Goal: Task Accomplishment & Management: Manage account settings

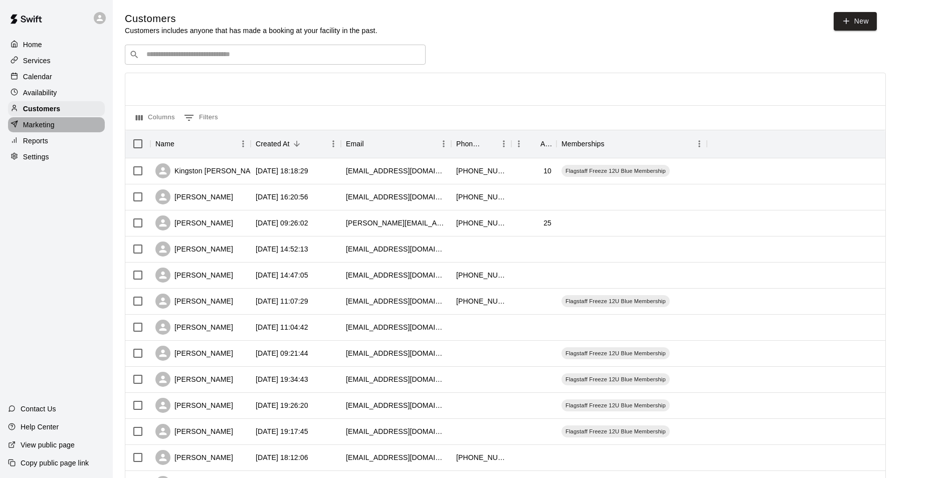
click at [48, 126] on p "Marketing" at bounding box center [39, 125] width 32 height 10
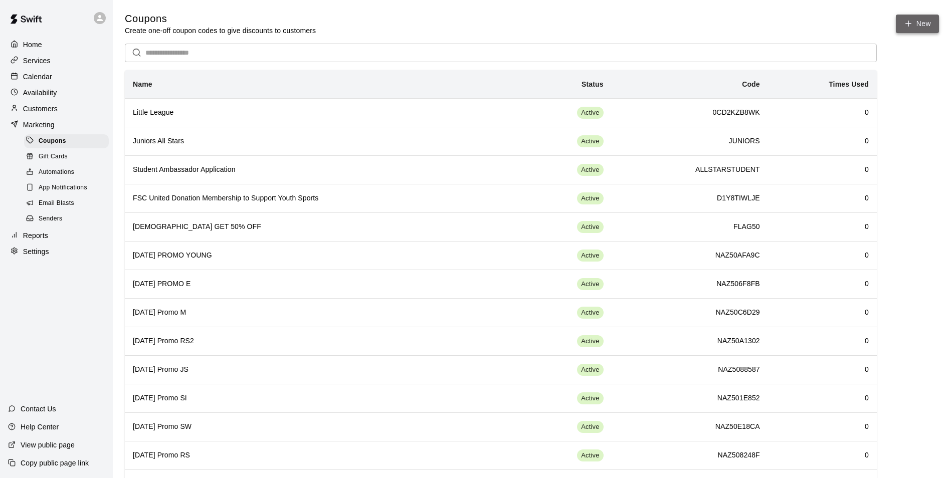
click at [910, 29] on button "New" at bounding box center [917, 24] width 43 height 19
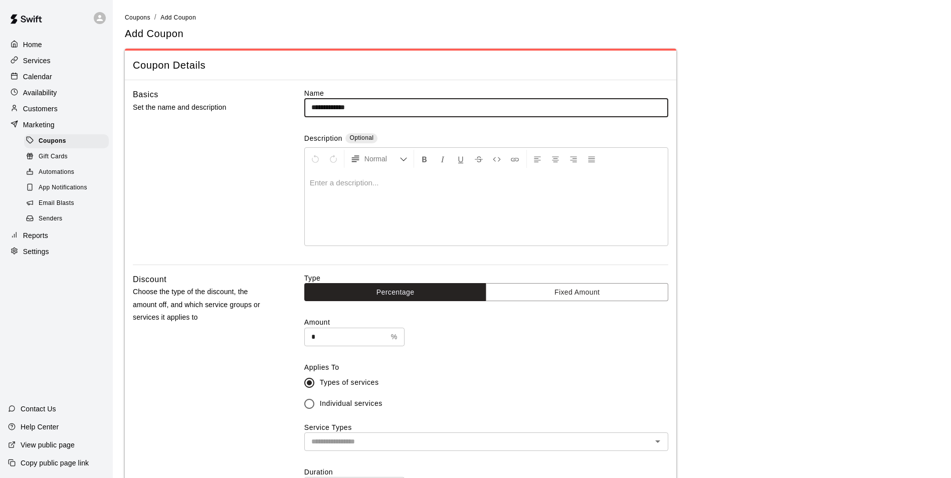
type input "**********"
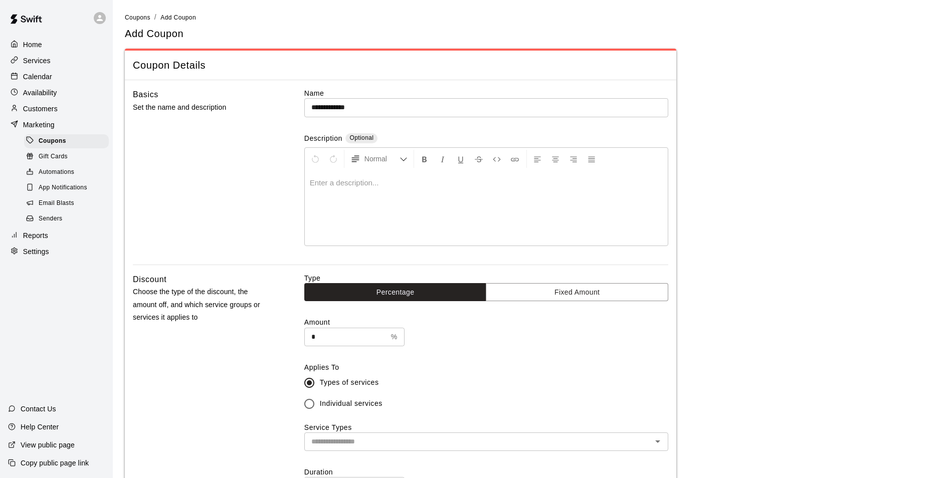
click at [343, 188] on div at bounding box center [486, 207] width 363 height 75
drag, startPoint x: 334, startPoint y: 338, endPoint x: 302, endPoint y: 334, distance: 32.8
click at [302, 334] on div "Discount Choose the type of the discount, the amount off, and which service gro…" at bounding box center [400, 408] width 535 height 270
type input "**"
click at [413, 374] on label "Types of services" at bounding box center [479, 383] width 361 height 21
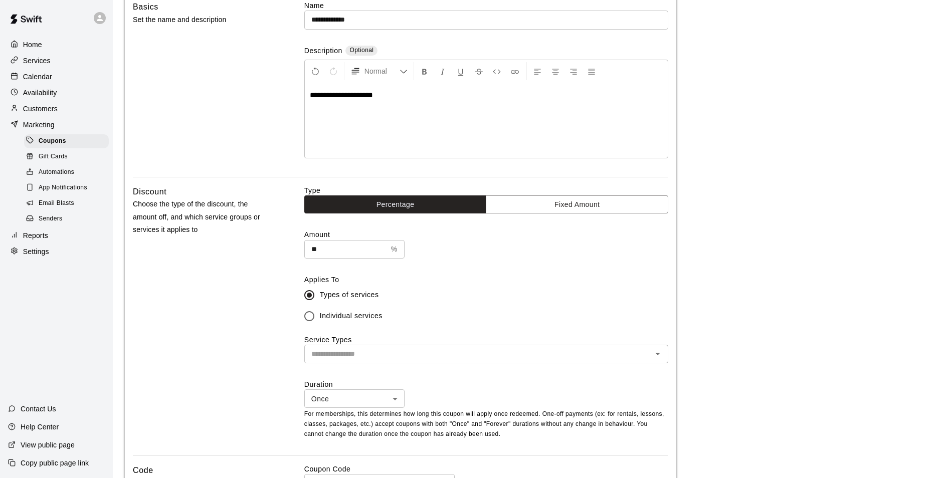
scroll to position [100, 0]
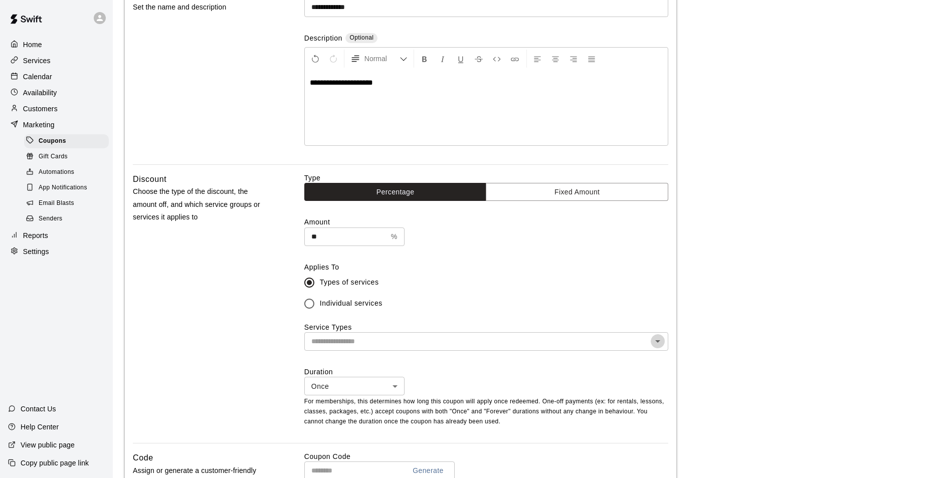
click at [660, 347] on icon "Open" at bounding box center [658, 341] width 12 height 12
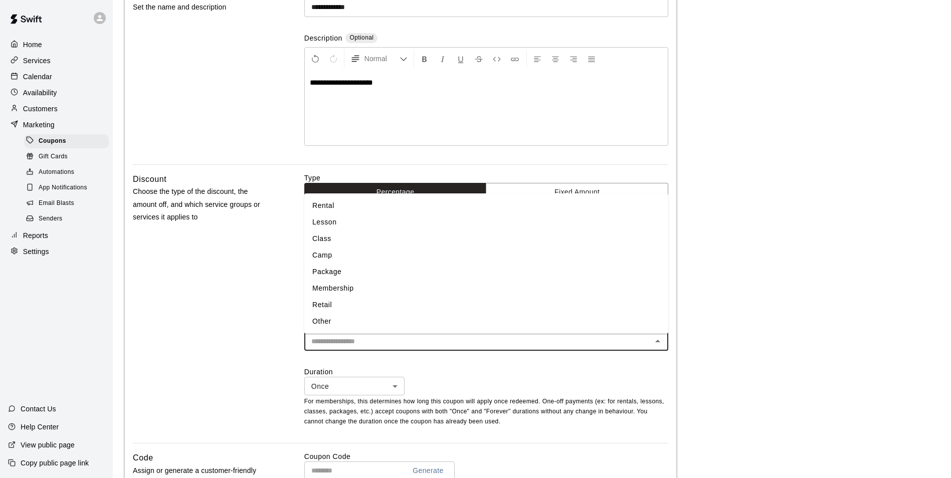
click at [407, 210] on li "Rental" at bounding box center [486, 206] width 364 height 17
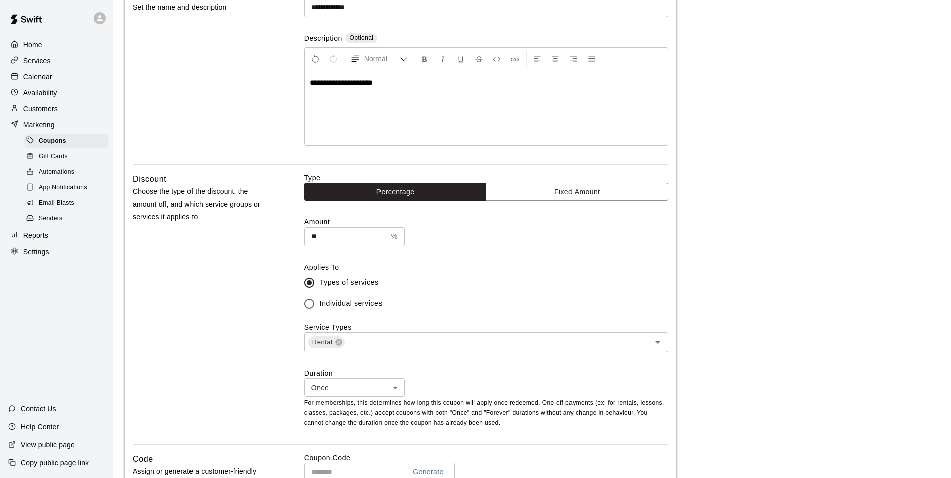
click at [439, 378] on label "Duration" at bounding box center [486, 374] width 364 height 10
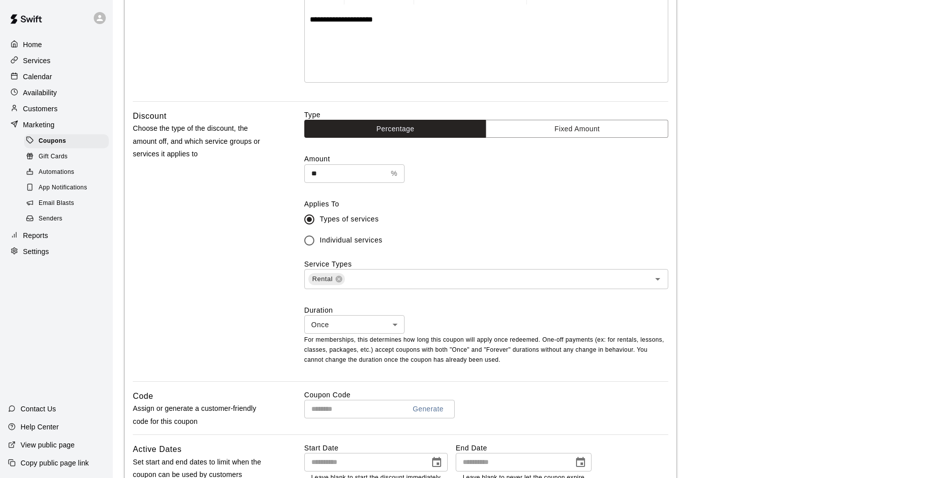
scroll to position [201, 0]
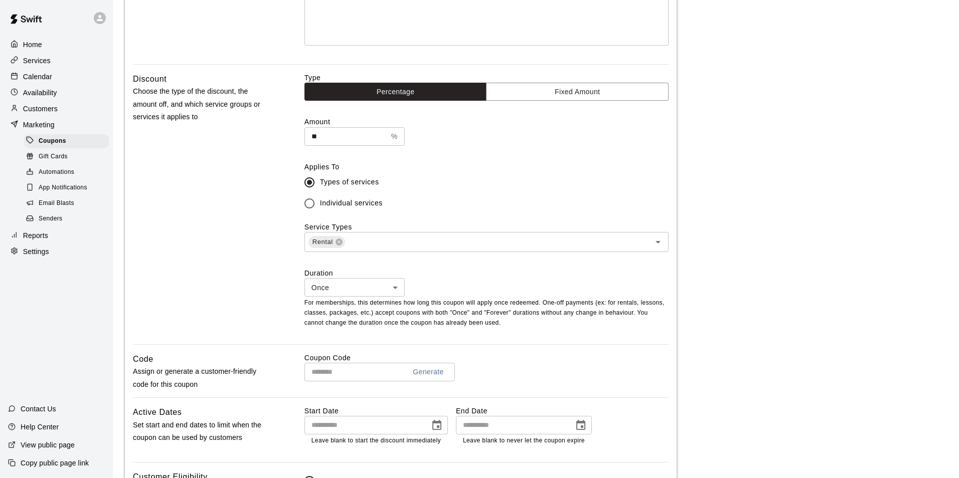
click at [399, 289] on body "**********" at bounding box center [479, 235] width 959 height 872
click at [384, 327] on li "Forever" at bounding box center [354, 327] width 100 height 17
type input "*******"
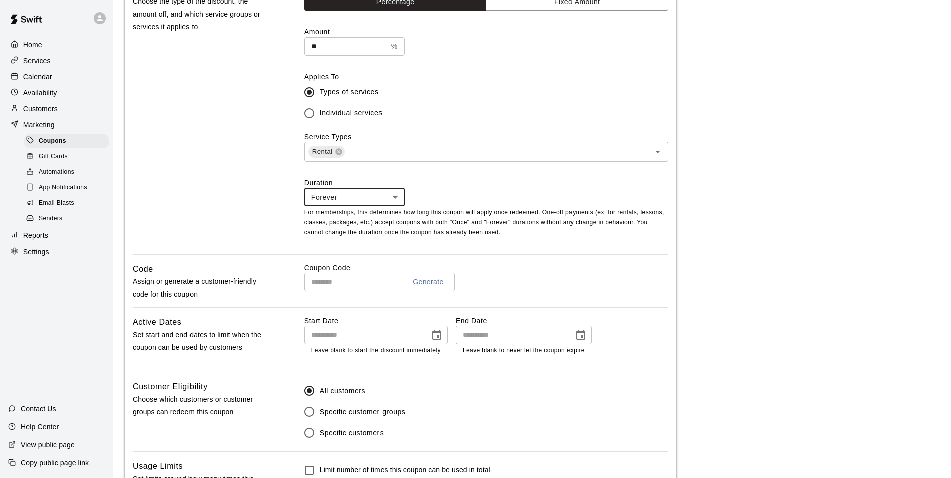
scroll to position [301, 0]
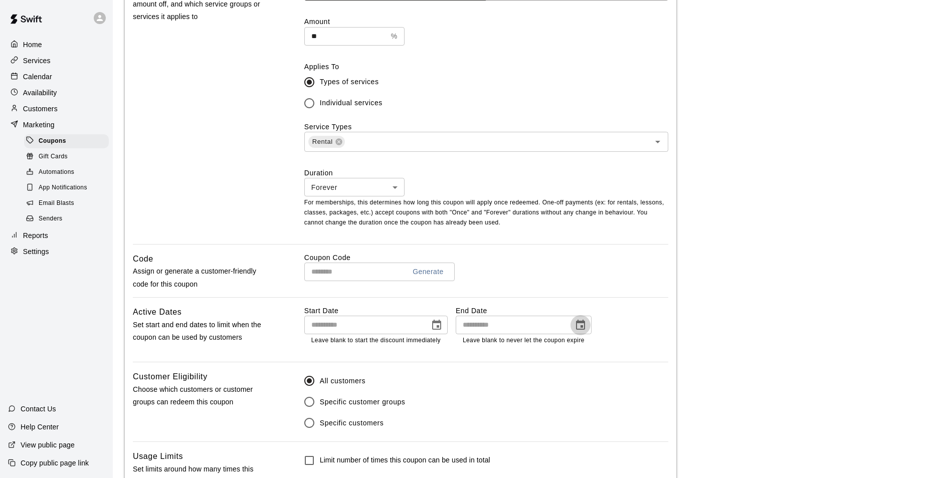
click at [579, 328] on icon "Choose date" at bounding box center [581, 325] width 12 height 12
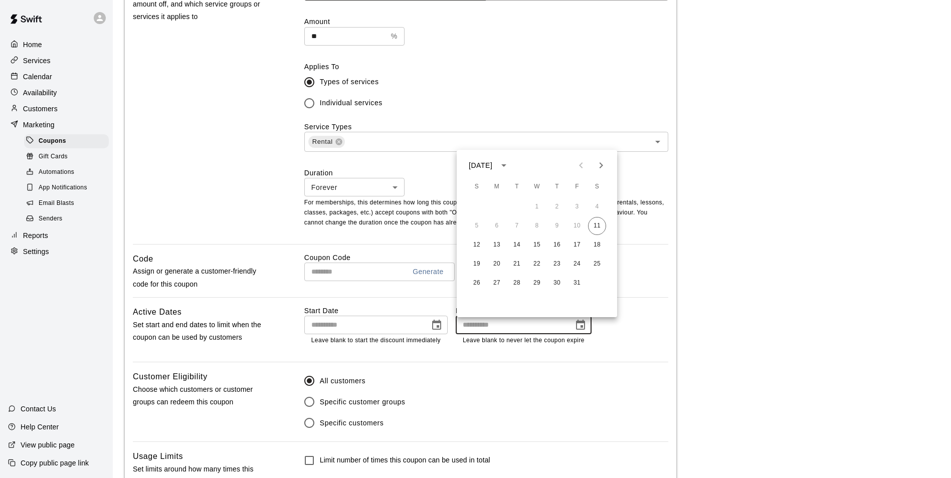
click at [602, 163] on icon "Next month" at bounding box center [601, 165] width 12 height 12
click at [539, 285] on button "31" at bounding box center [537, 283] width 18 height 18
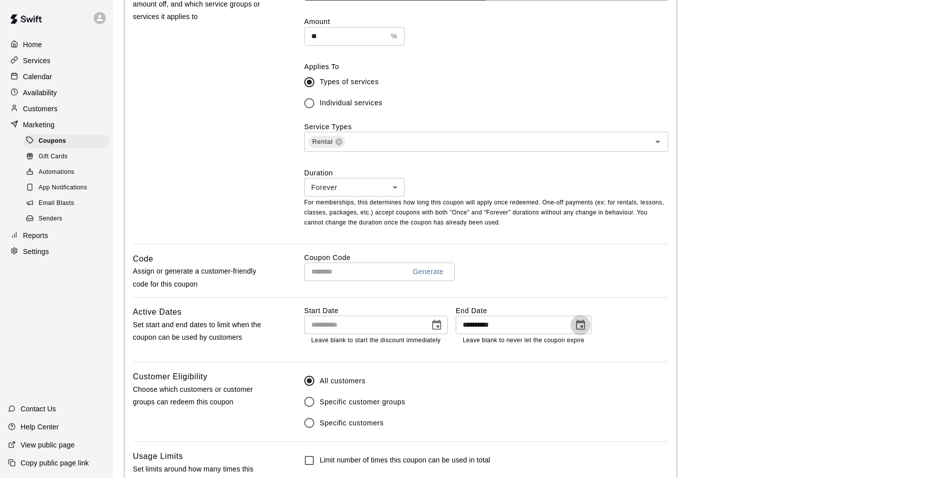
click at [584, 325] on icon "Choose date, selected date is Dec 31, 2025" at bounding box center [580, 325] width 9 height 10
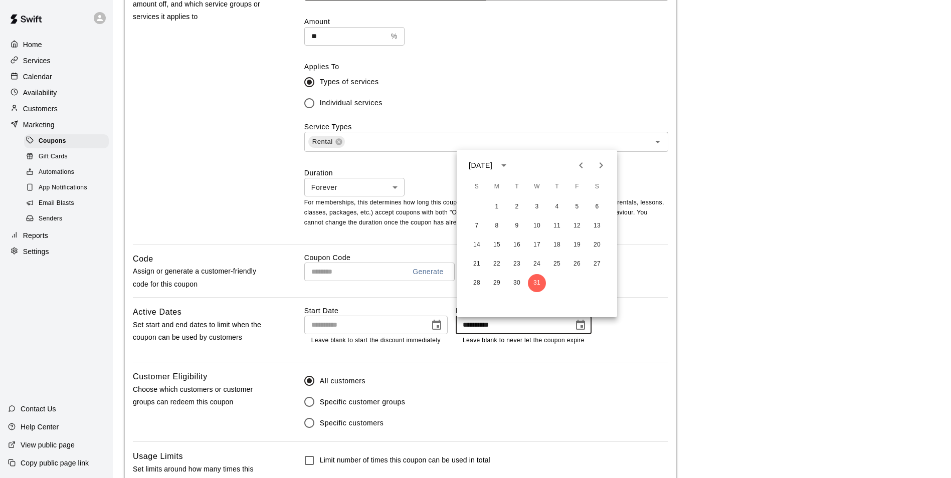
click at [583, 167] on icon "Previous month" at bounding box center [581, 165] width 12 height 12
click at [476, 302] on button "30" at bounding box center [477, 302] width 18 height 18
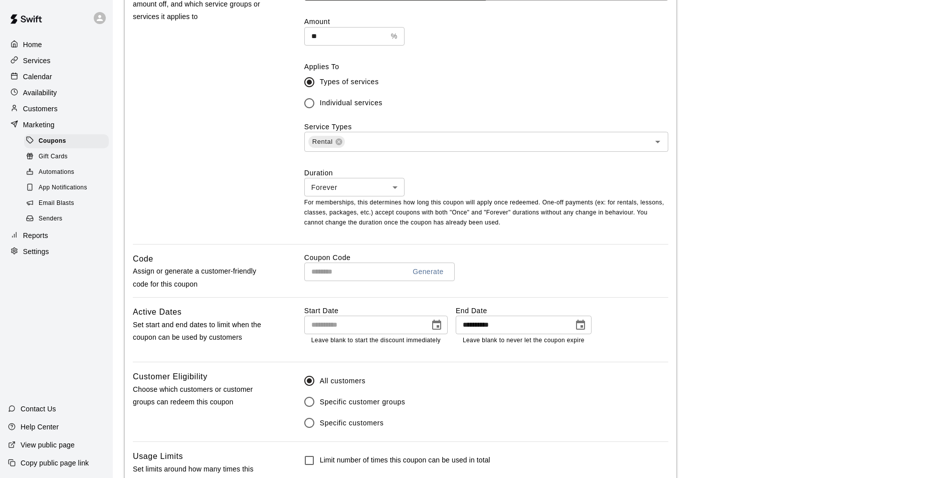
click at [610, 365] on div "**********" at bounding box center [401, 151] width 552 height 745
click at [581, 324] on icon "Choose date, selected date is Nov 30, 2025" at bounding box center [580, 325] width 9 height 10
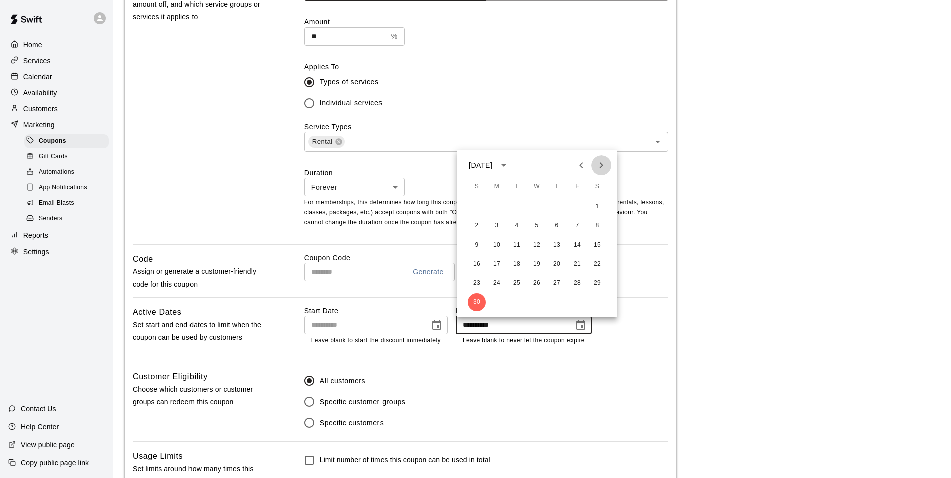
click at [602, 164] on icon "Next month" at bounding box center [601, 165] width 12 height 12
click at [497, 247] on button "15" at bounding box center [497, 245] width 18 height 18
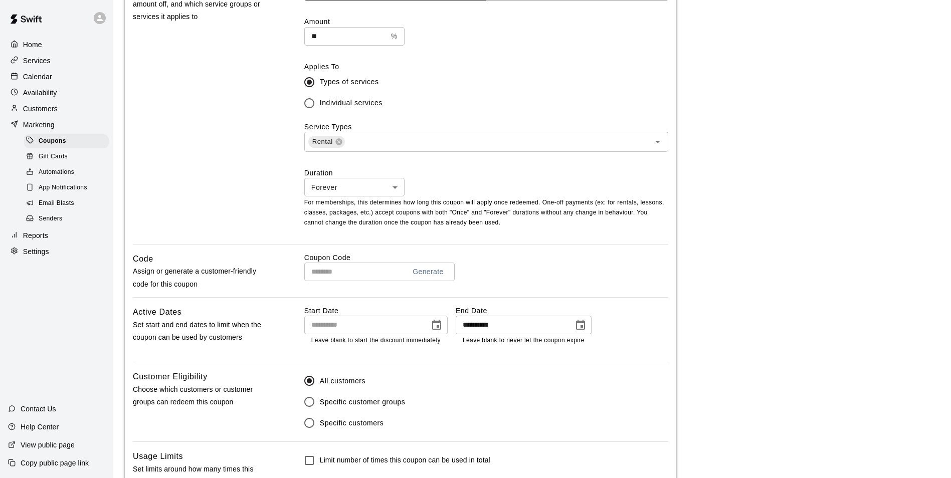
click at [580, 324] on icon "Choose date, selected date is Dec 15, 2025" at bounding box center [580, 325] width 9 height 10
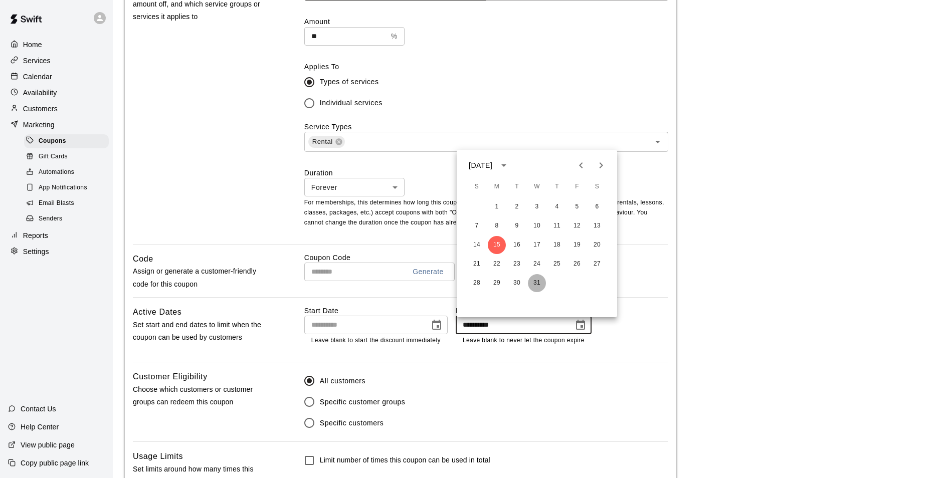
click at [536, 282] on button "31" at bounding box center [537, 283] width 18 height 18
type input "**********"
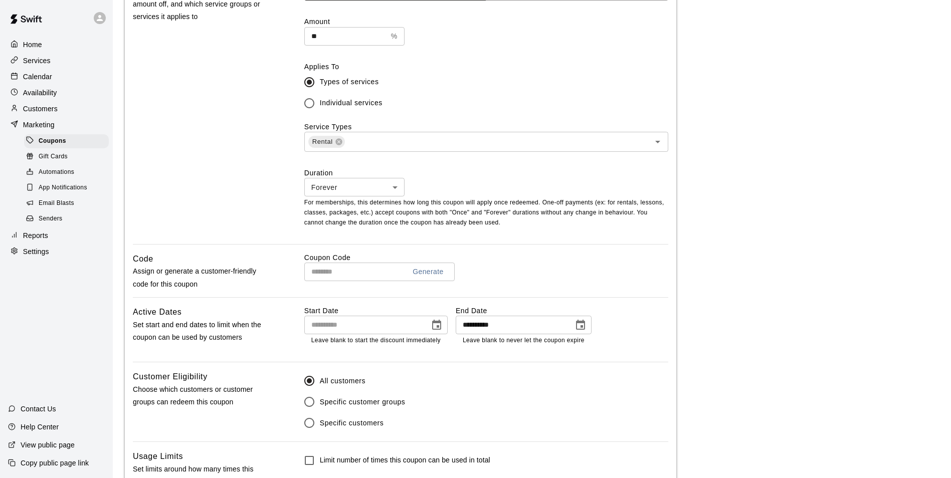
click at [607, 376] on div "All customers Specific customer groups Specific customers" at bounding box center [486, 402] width 364 height 63
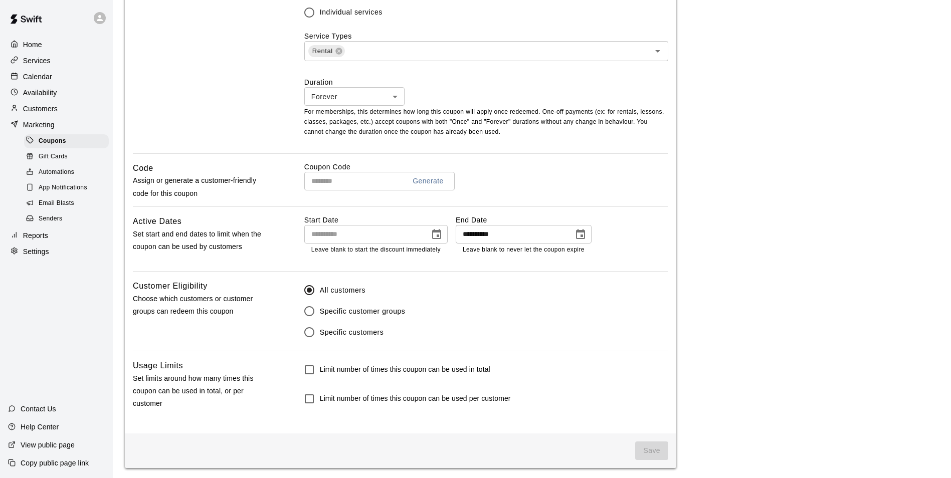
scroll to position [395, 0]
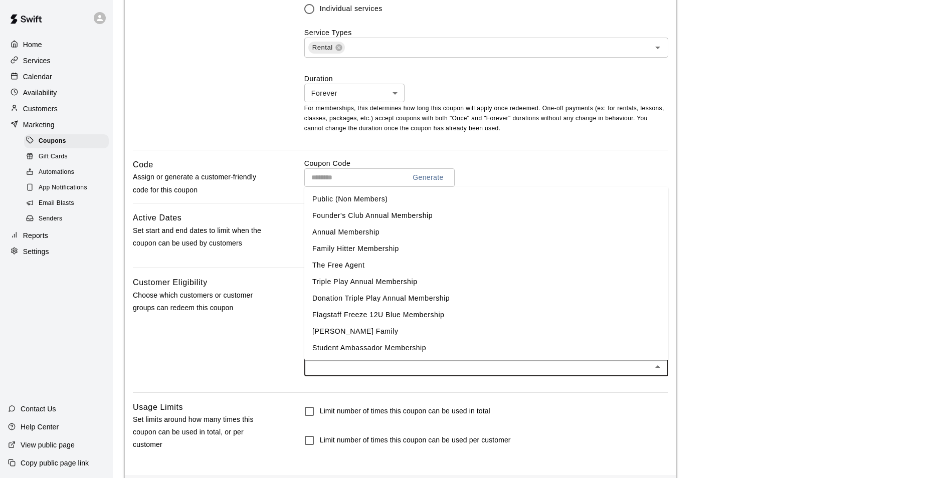
click at [435, 373] on input "text" at bounding box center [477, 366] width 341 height 13
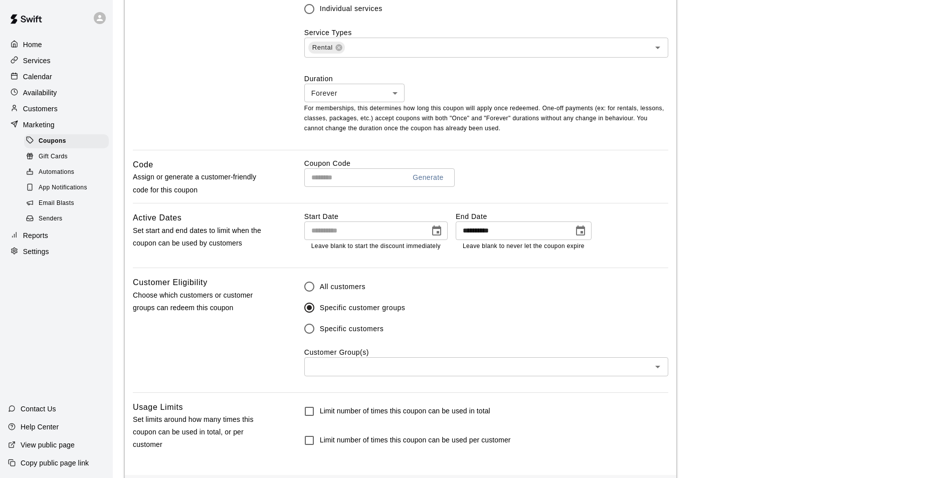
click at [247, 348] on div "Customer Eligibility Choose which customers or customer groups can redeem this …" at bounding box center [202, 334] width 139 height 116
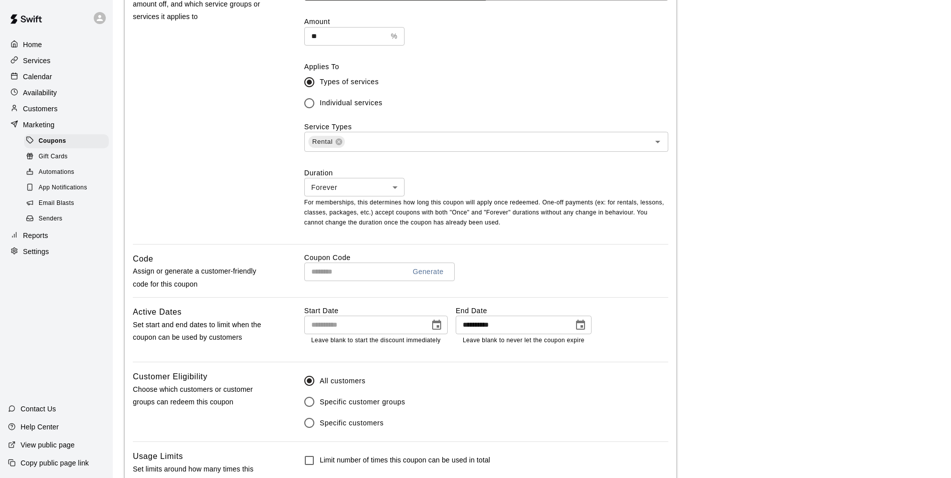
scroll to position [295, 0]
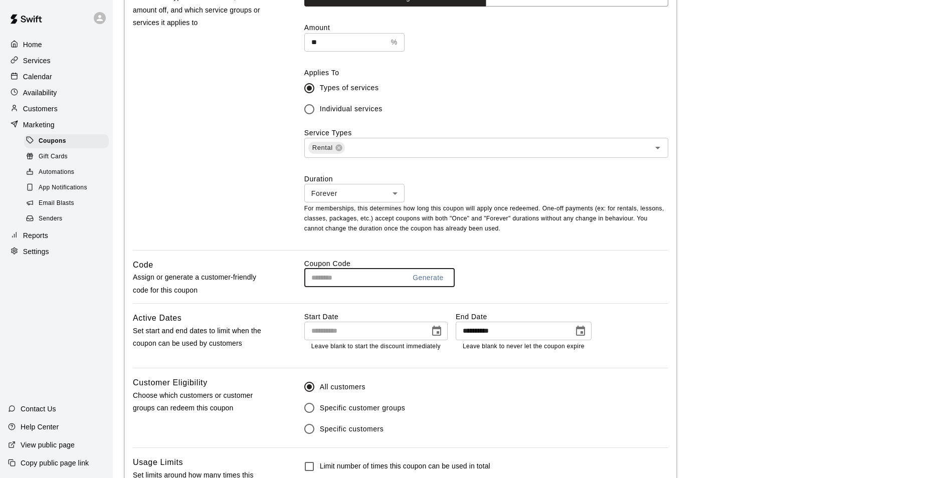
click at [345, 282] on input "text" at bounding box center [350, 278] width 93 height 19
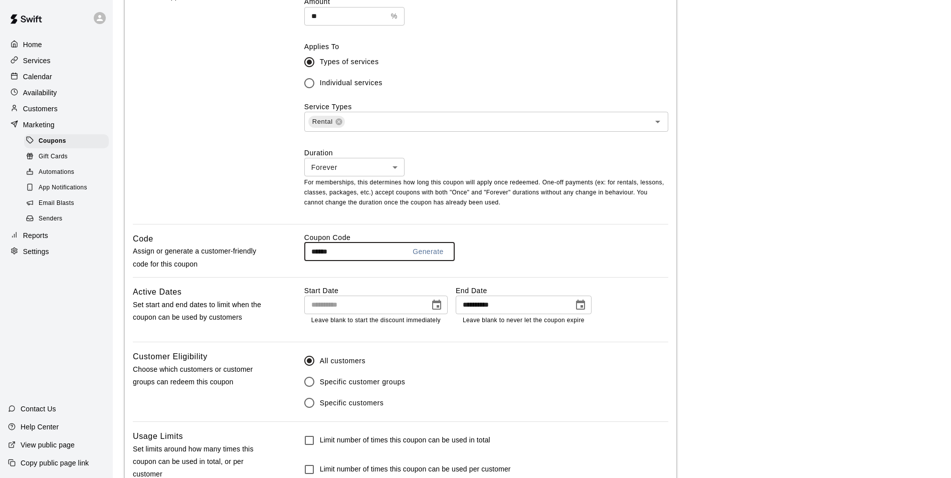
scroll to position [395, 0]
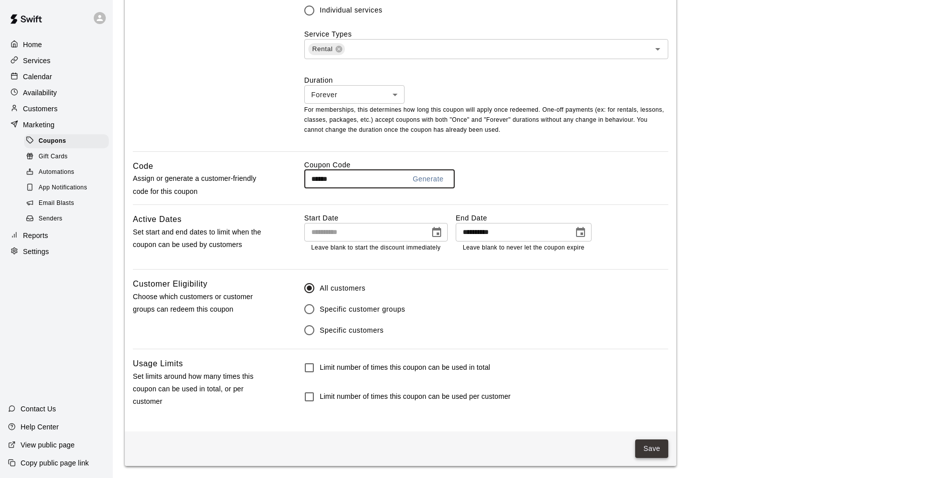
type input "******"
click at [646, 451] on button "Save" at bounding box center [651, 449] width 33 height 19
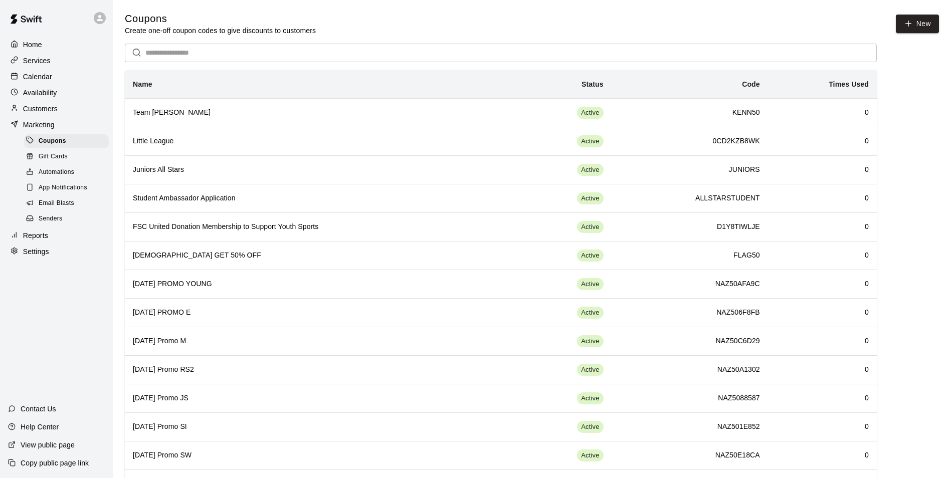
click at [44, 107] on p "Customers" at bounding box center [40, 109] width 35 height 10
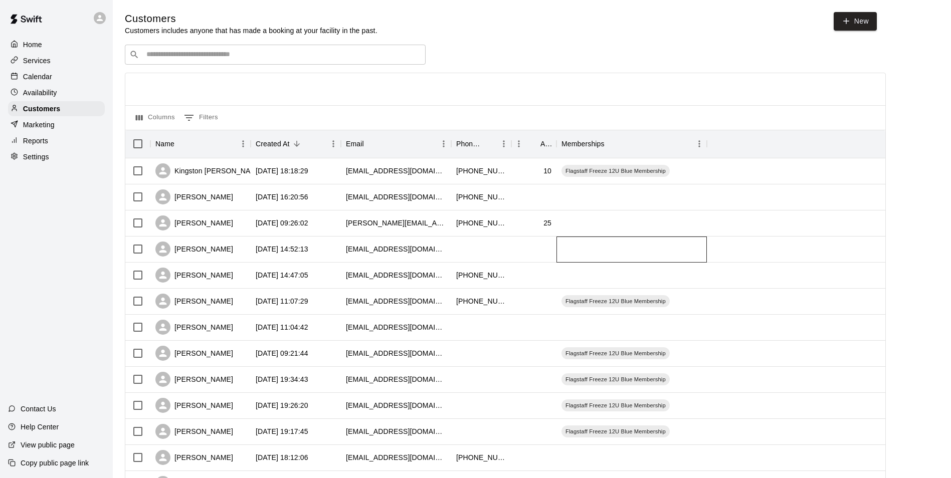
click at [562, 248] on div at bounding box center [632, 250] width 150 height 26
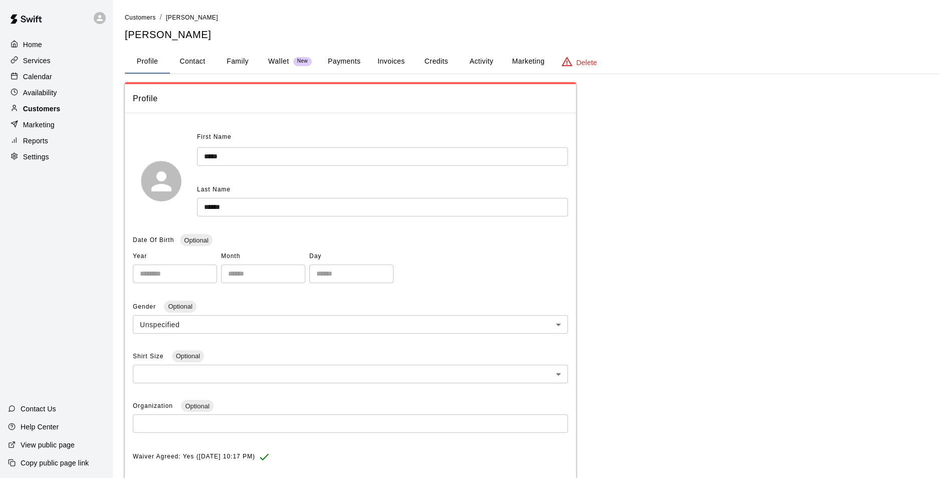
click at [46, 113] on p "Customers" at bounding box center [41, 109] width 37 height 10
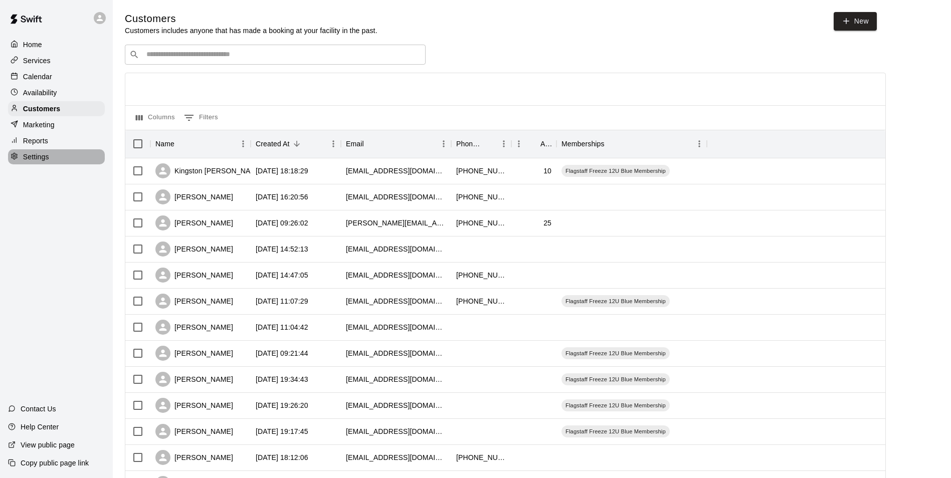
click at [34, 159] on p "Settings" at bounding box center [36, 157] width 26 height 10
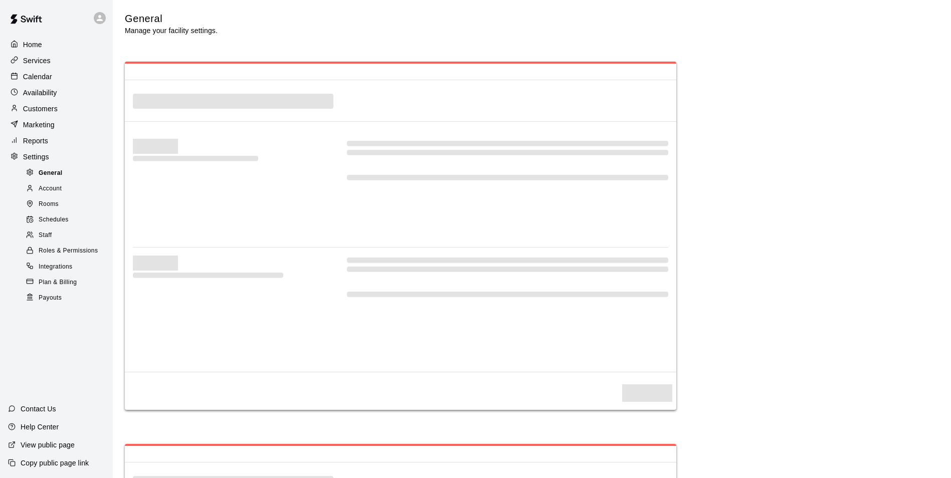
select select "**"
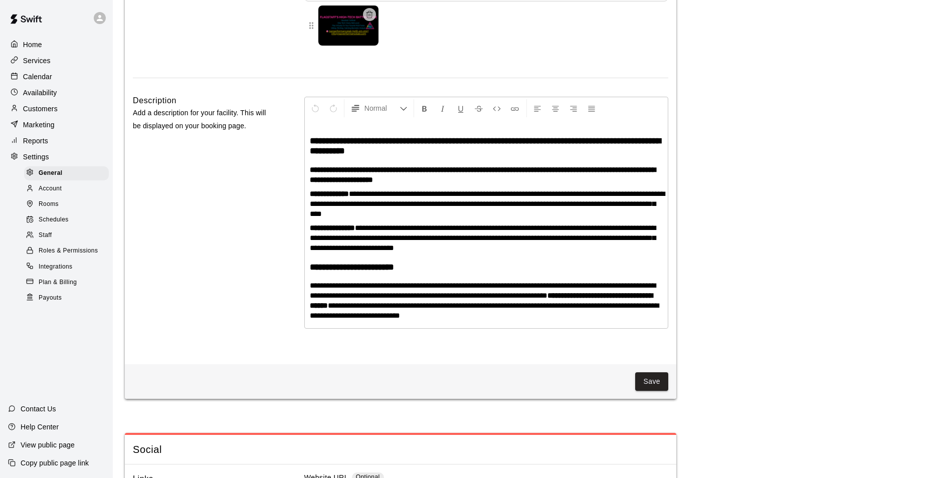
scroll to position [2389, 0]
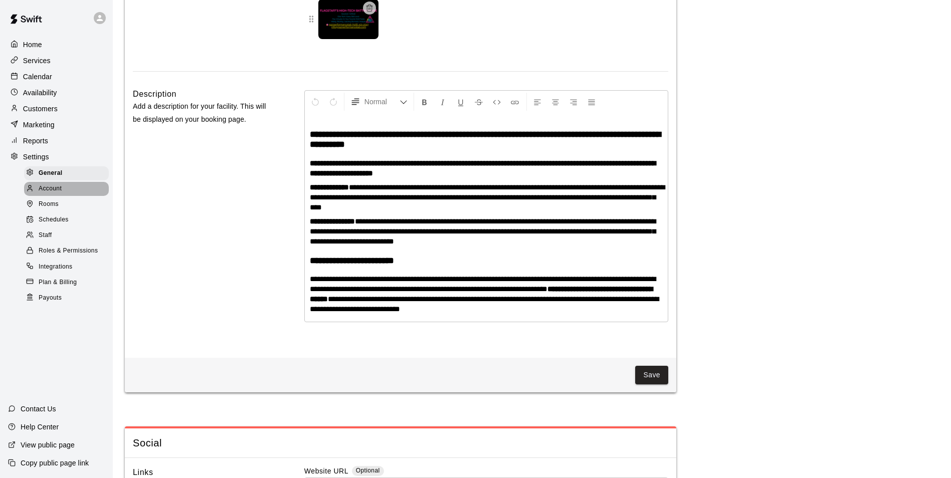
click at [53, 194] on span "Account" at bounding box center [50, 189] width 23 height 10
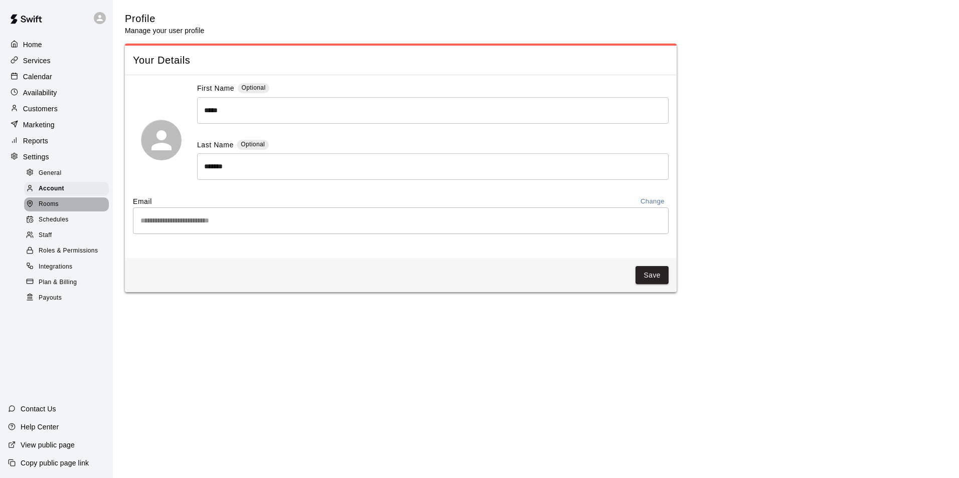
click at [55, 210] on span "Rooms" at bounding box center [49, 205] width 20 height 10
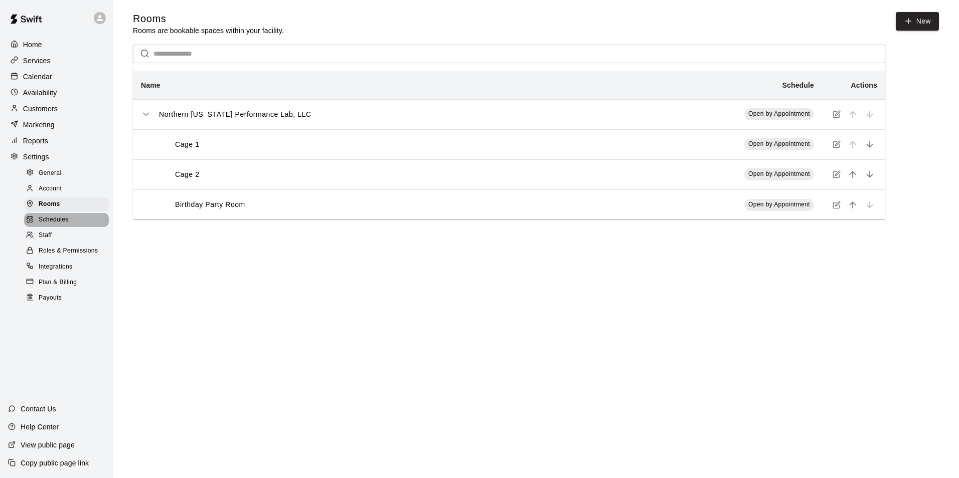
click at [56, 224] on span "Schedules" at bounding box center [54, 220] width 30 height 10
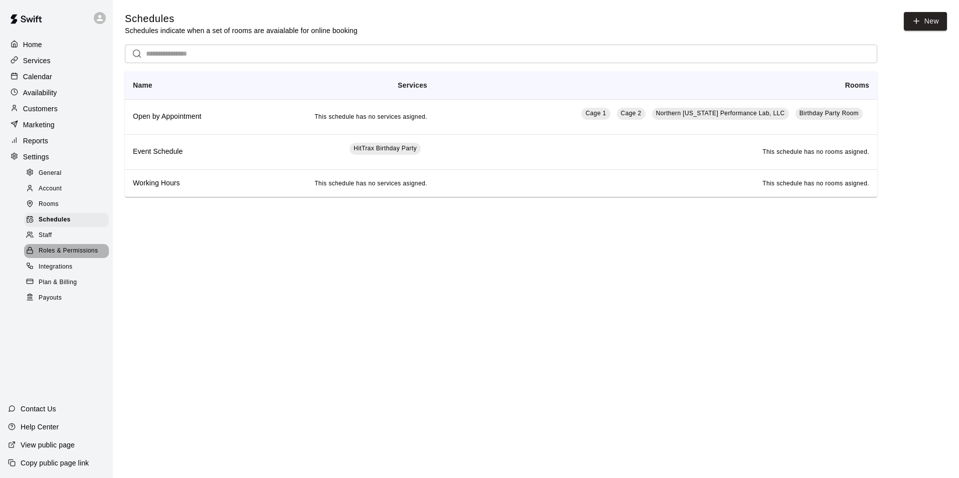
click at [60, 253] on span "Roles & Permissions" at bounding box center [68, 251] width 59 height 10
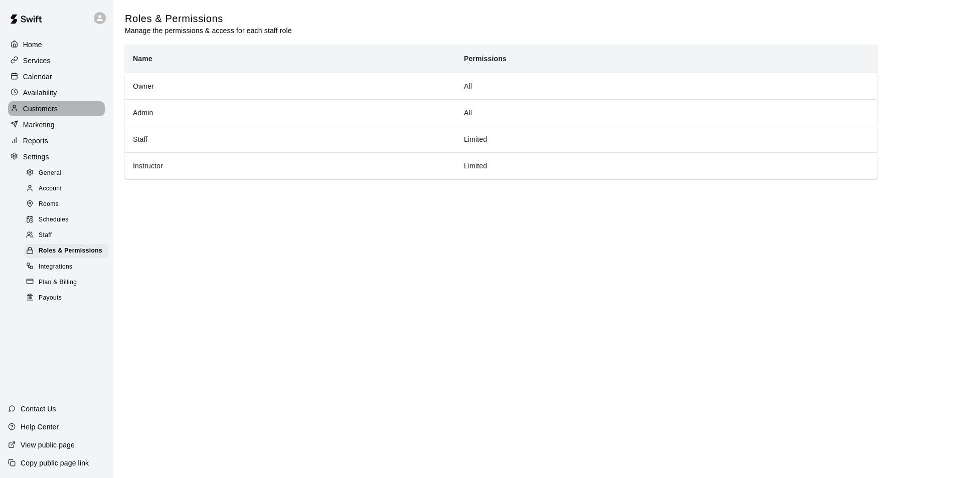
click at [46, 112] on p "Customers" at bounding box center [40, 109] width 35 height 10
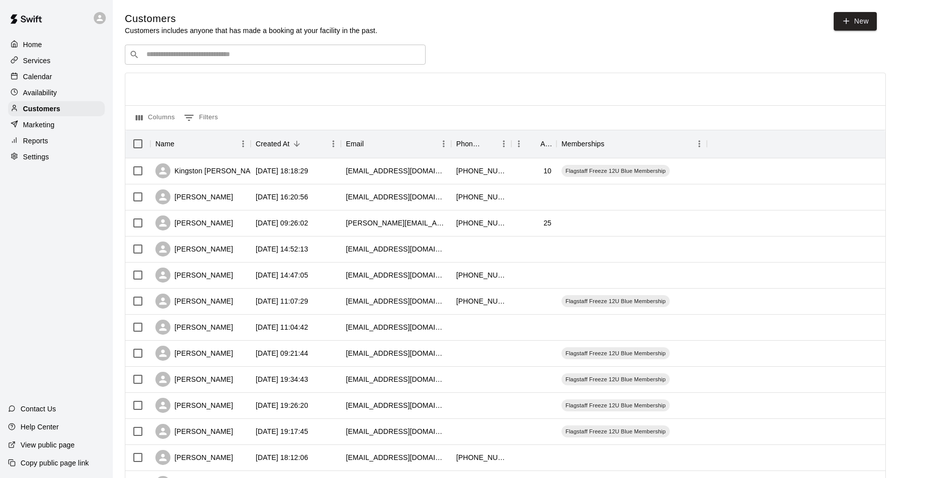
click at [33, 158] on p "Settings" at bounding box center [36, 157] width 26 height 10
select select "**"
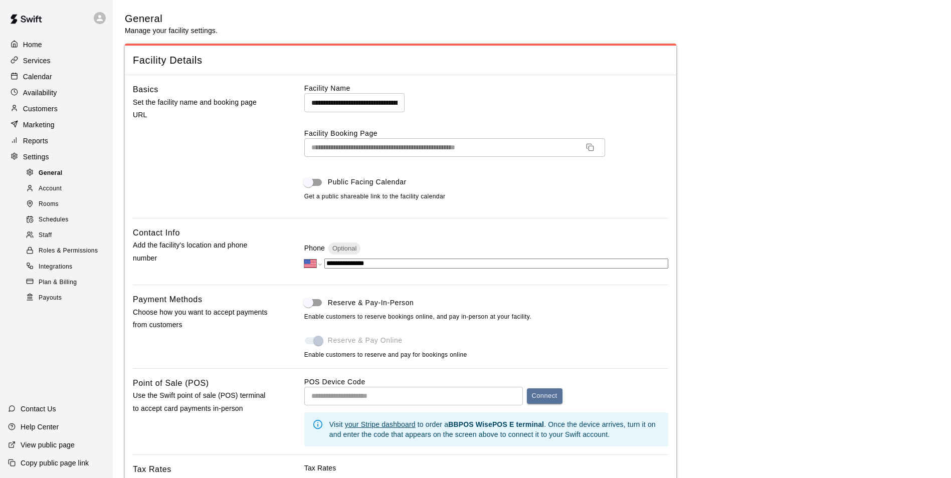
scroll to position [2137, 0]
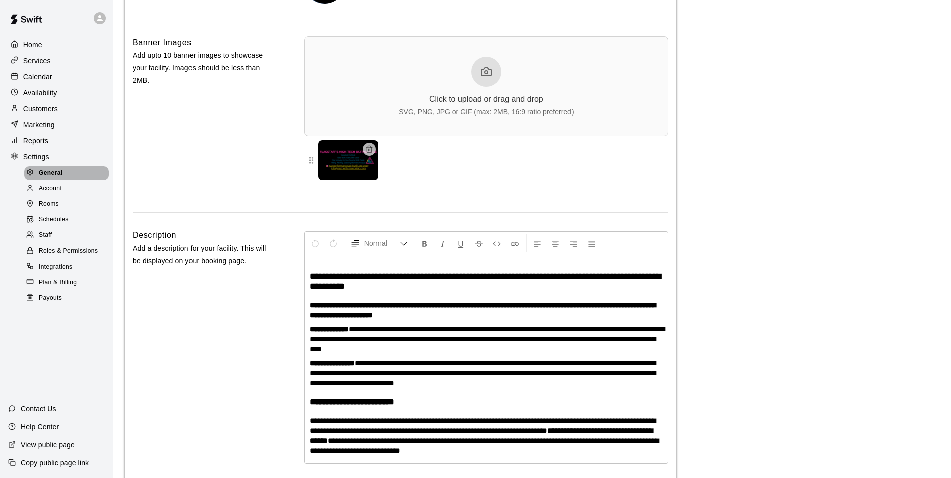
click at [44, 178] on span "General" at bounding box center [51, 173] width 24 height 10
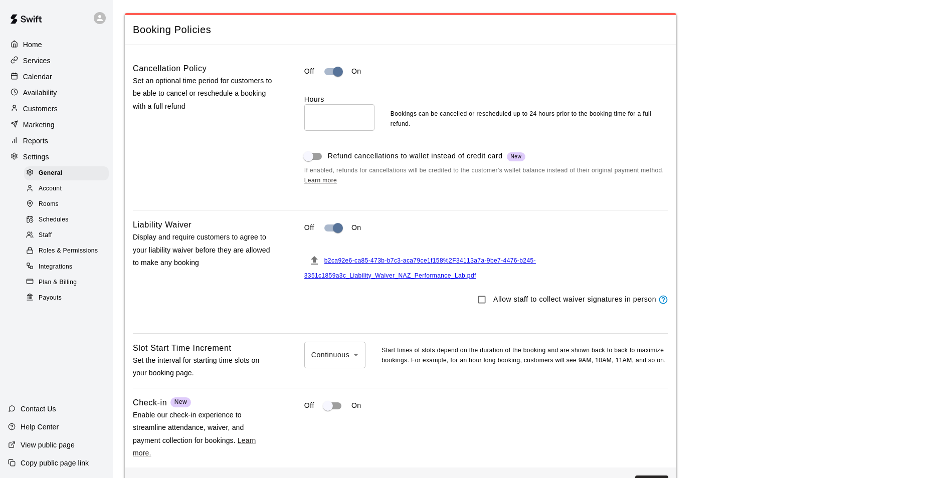
scroll to position [902, 0]
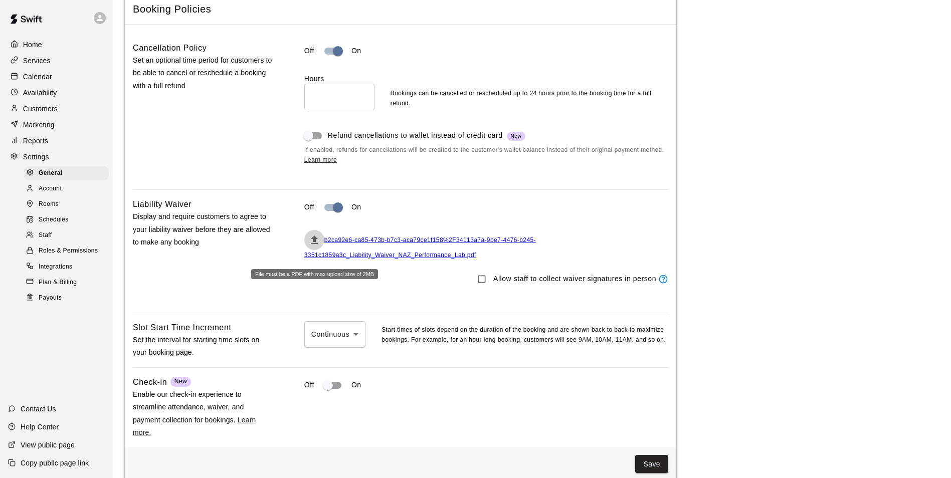
click at [313, 246] on icon "File must be a PDF with max upload size of 2MB" at bounding box center [314, 240] width 12 height 12
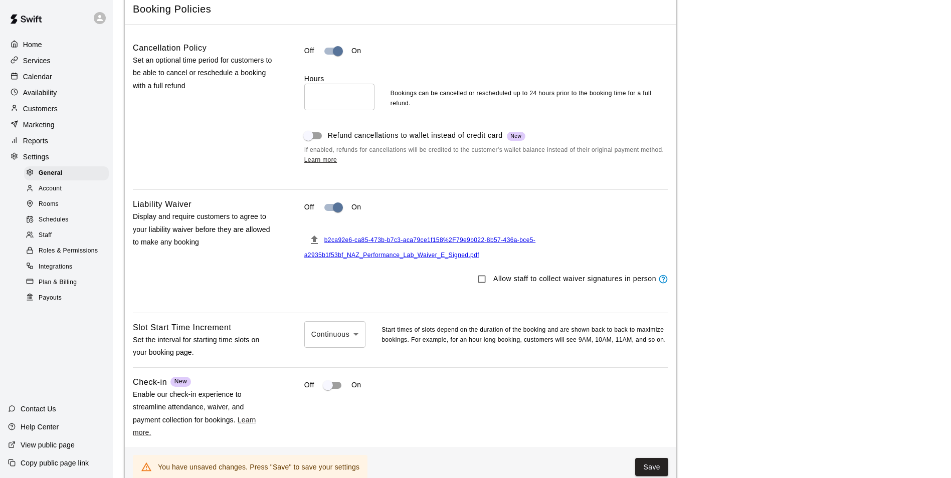
click at [393, 289] on div "Allow staff to collect waiver signatures in person" at bounding box center [486, 279] width 364 height 19
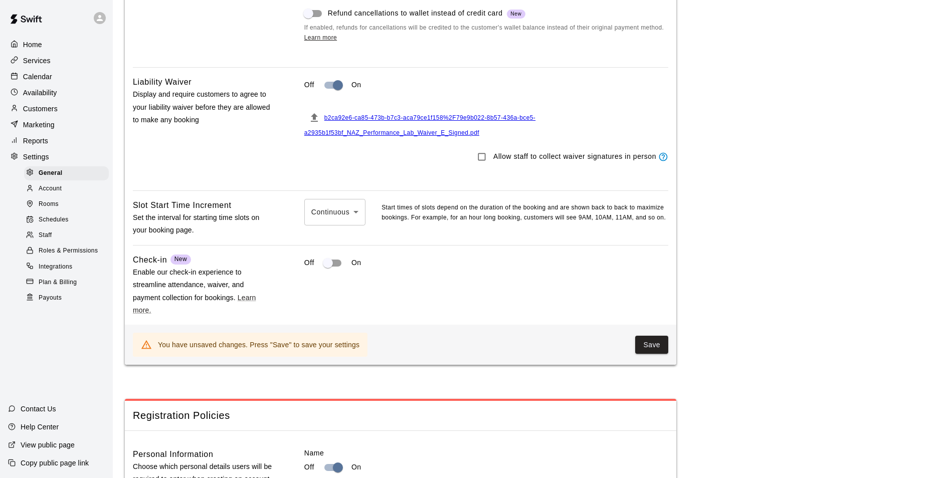
scroll to position [1053, 0]
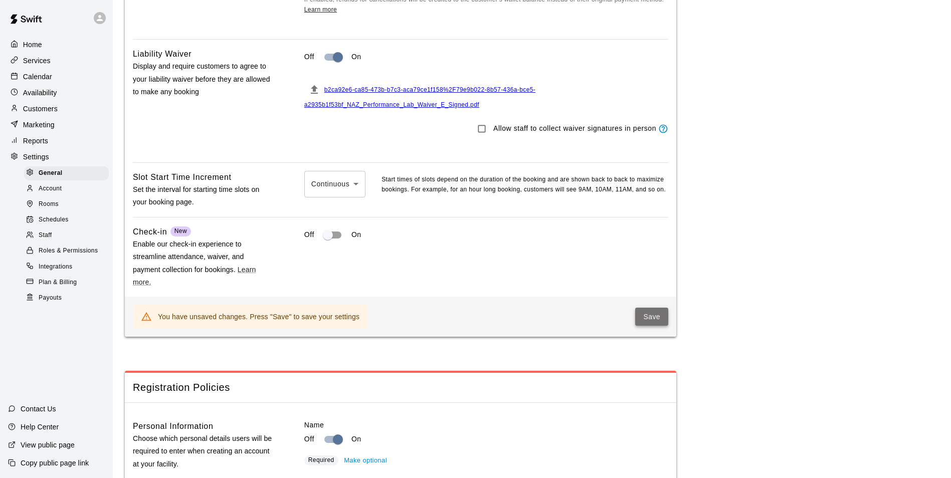
click at [661, 326] on button "Save" at bounding box center [651, 317] width 33 height 19
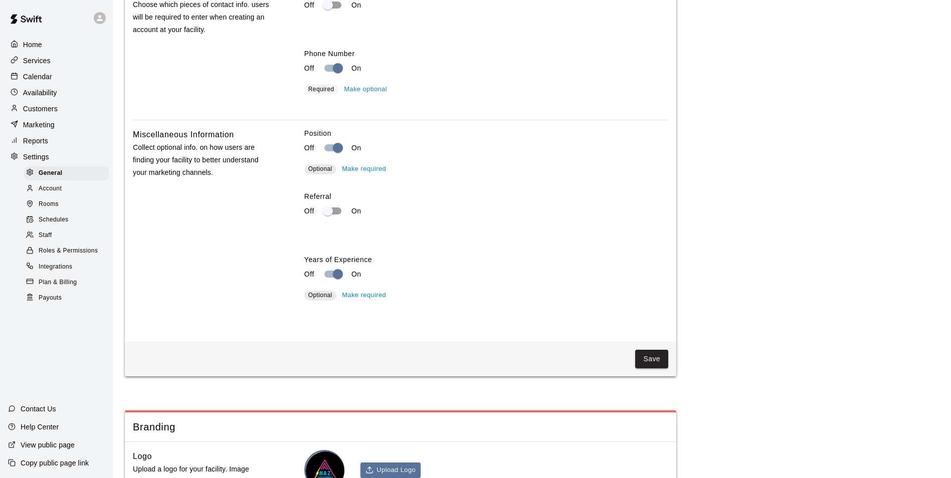
scroll to position [1905, 0]
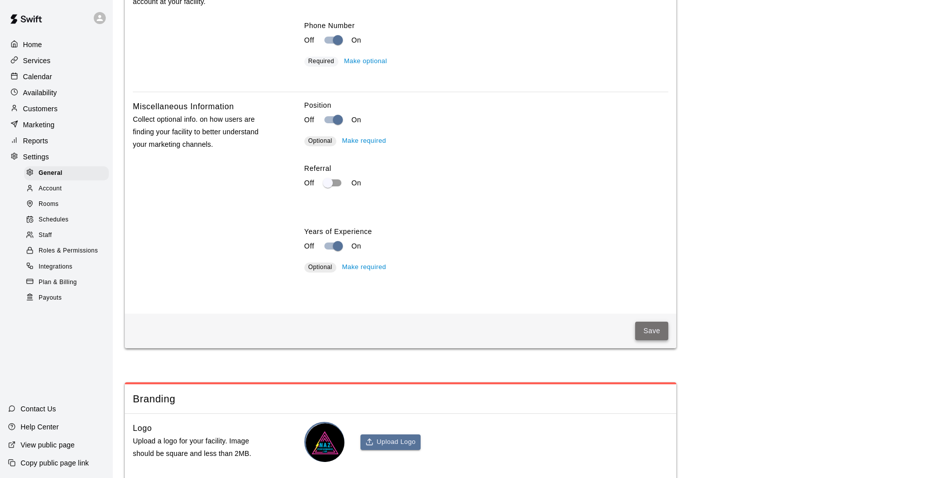
click at [653, 340] on button "Save" at bounding box center [651, 331] width 33 height 19
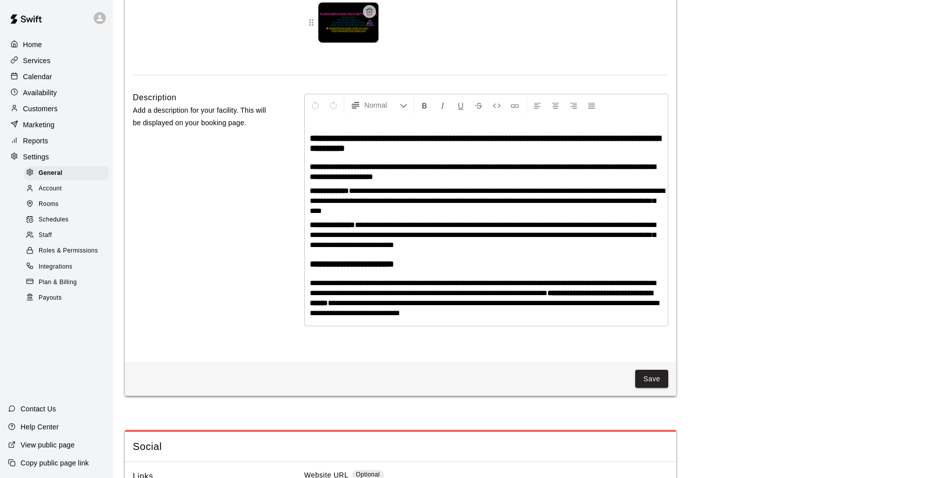
scroll to position [2557, 0]
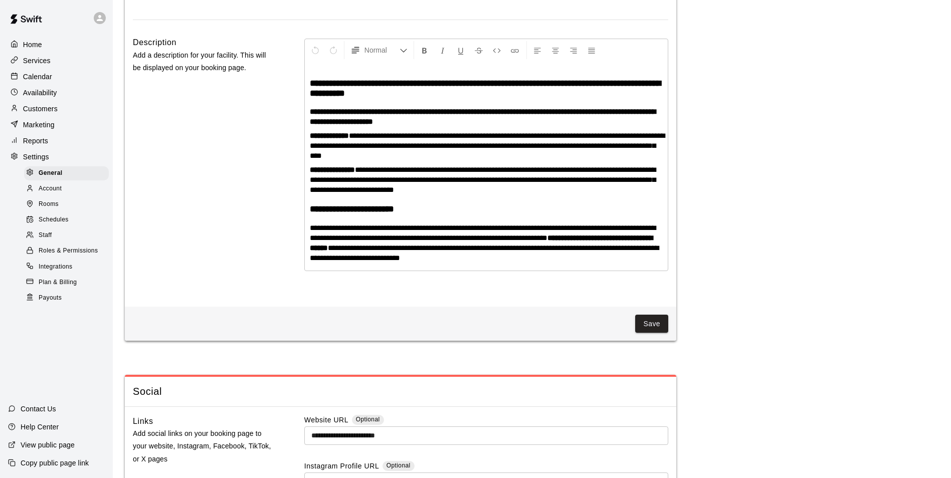
click at [26, 44] on p "Home" at bounding box center [32, 45] width 19 height 10
